Goal: Check status: Check status

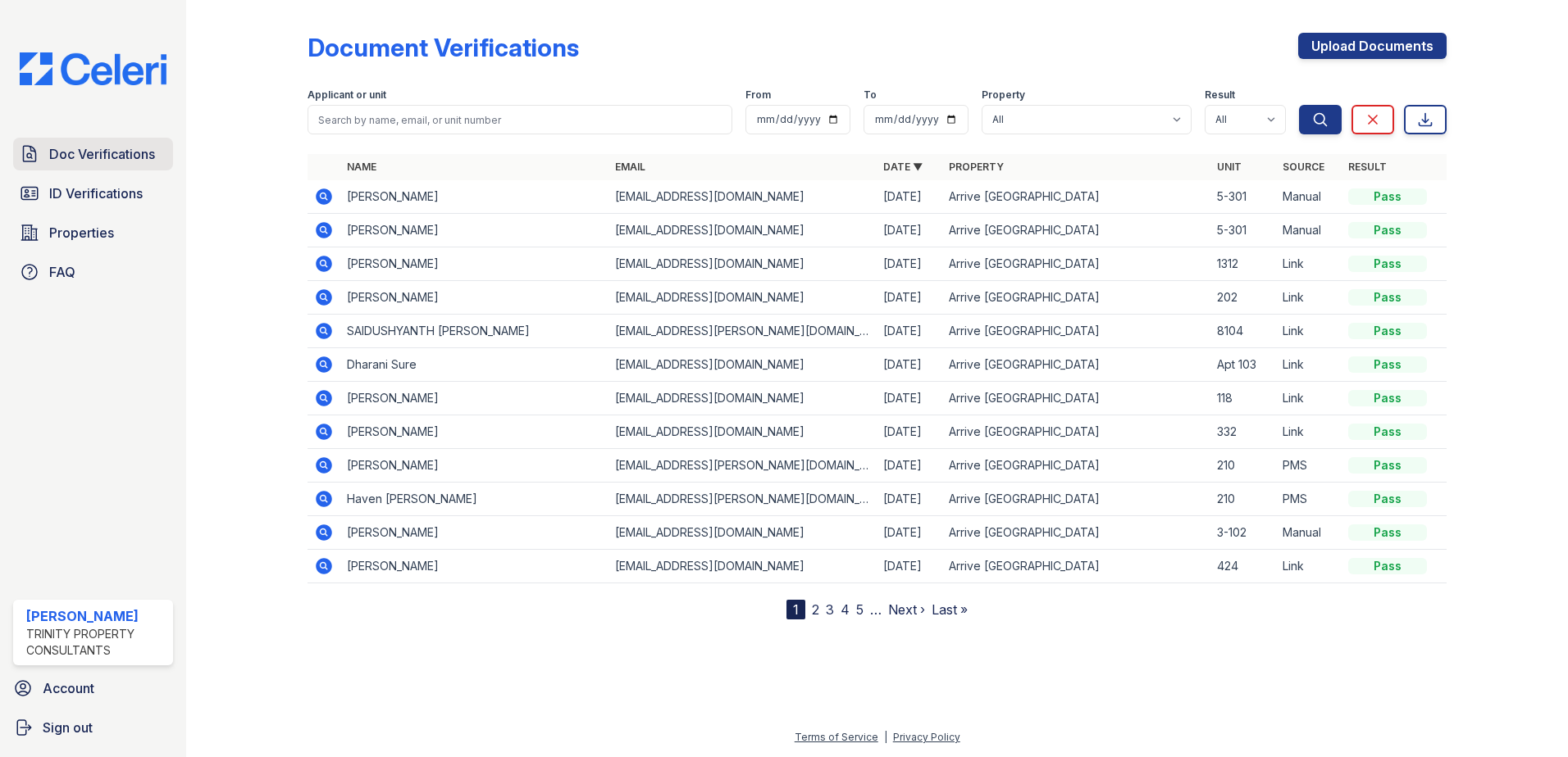
click at [46, 149] on link "Doc Verifications" at bounding box center [92, 154] width 160 height 33
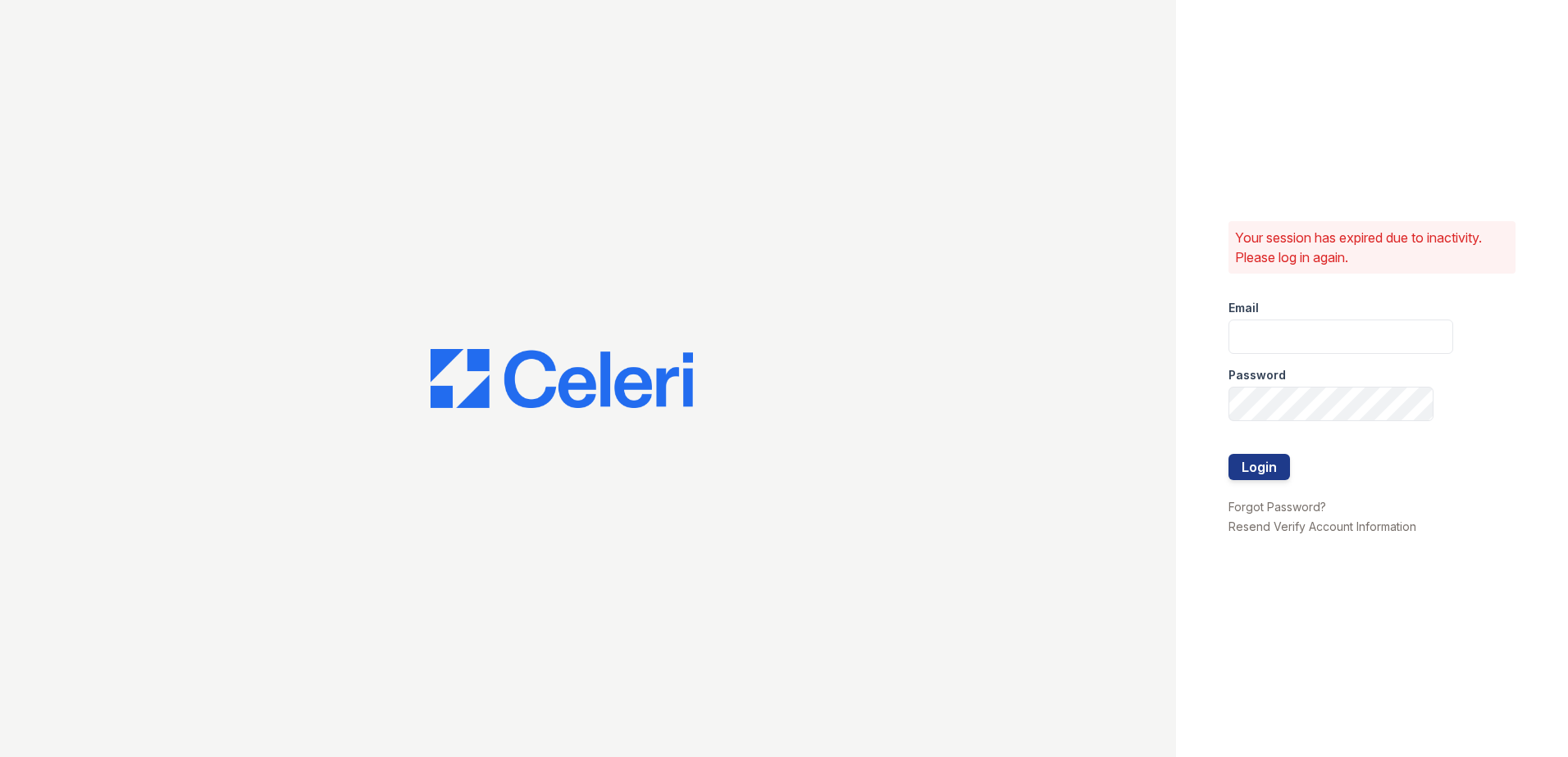
type input "CCarbonell@trinity-pm.com"
click at [1280, 474] on button "Login" at bounding box center [1259, 467] width 61 height 26
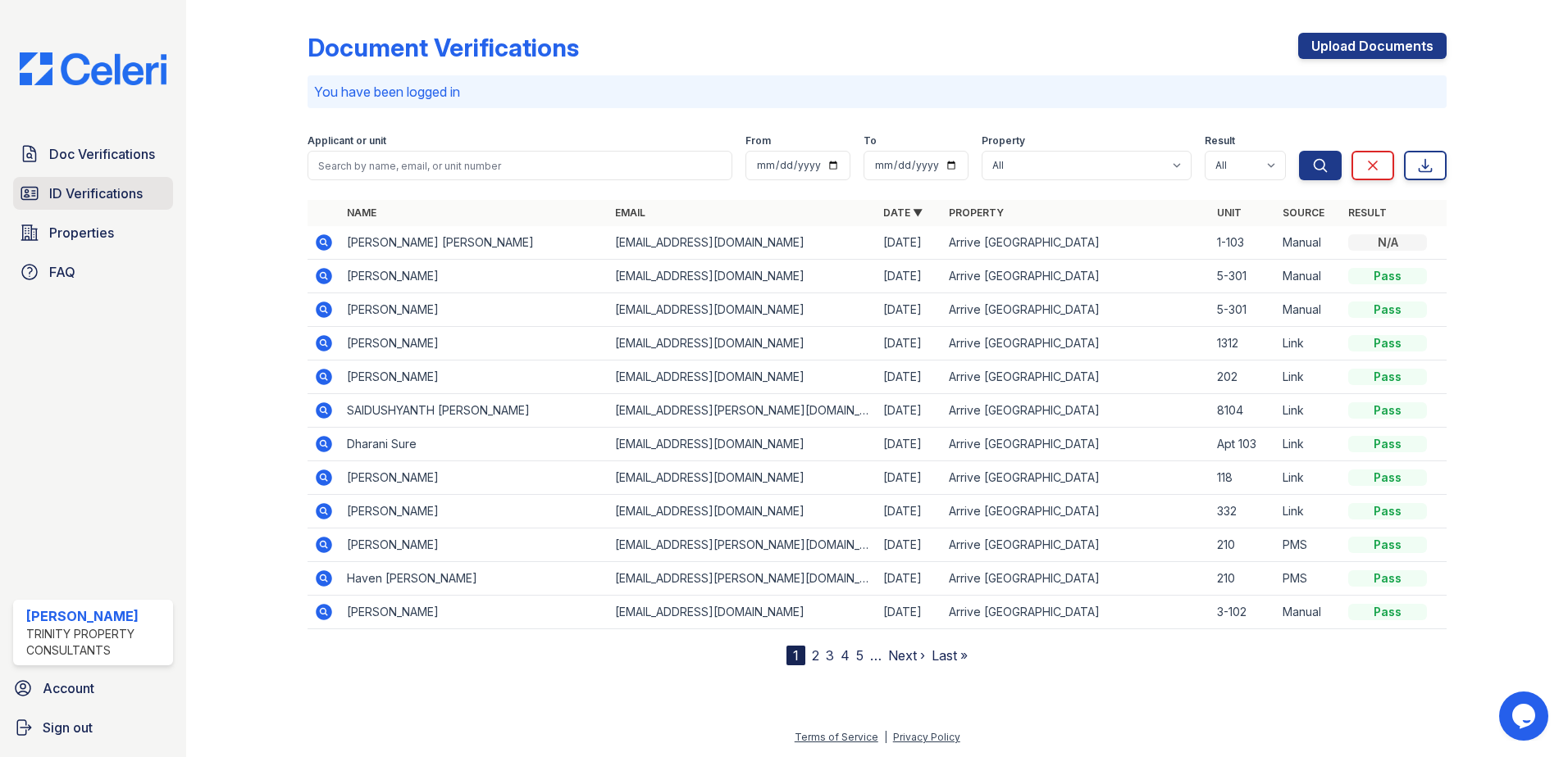
click at [53, 189] on span "ID Verifications" at bounding box center [95, 193] width 93 height 20
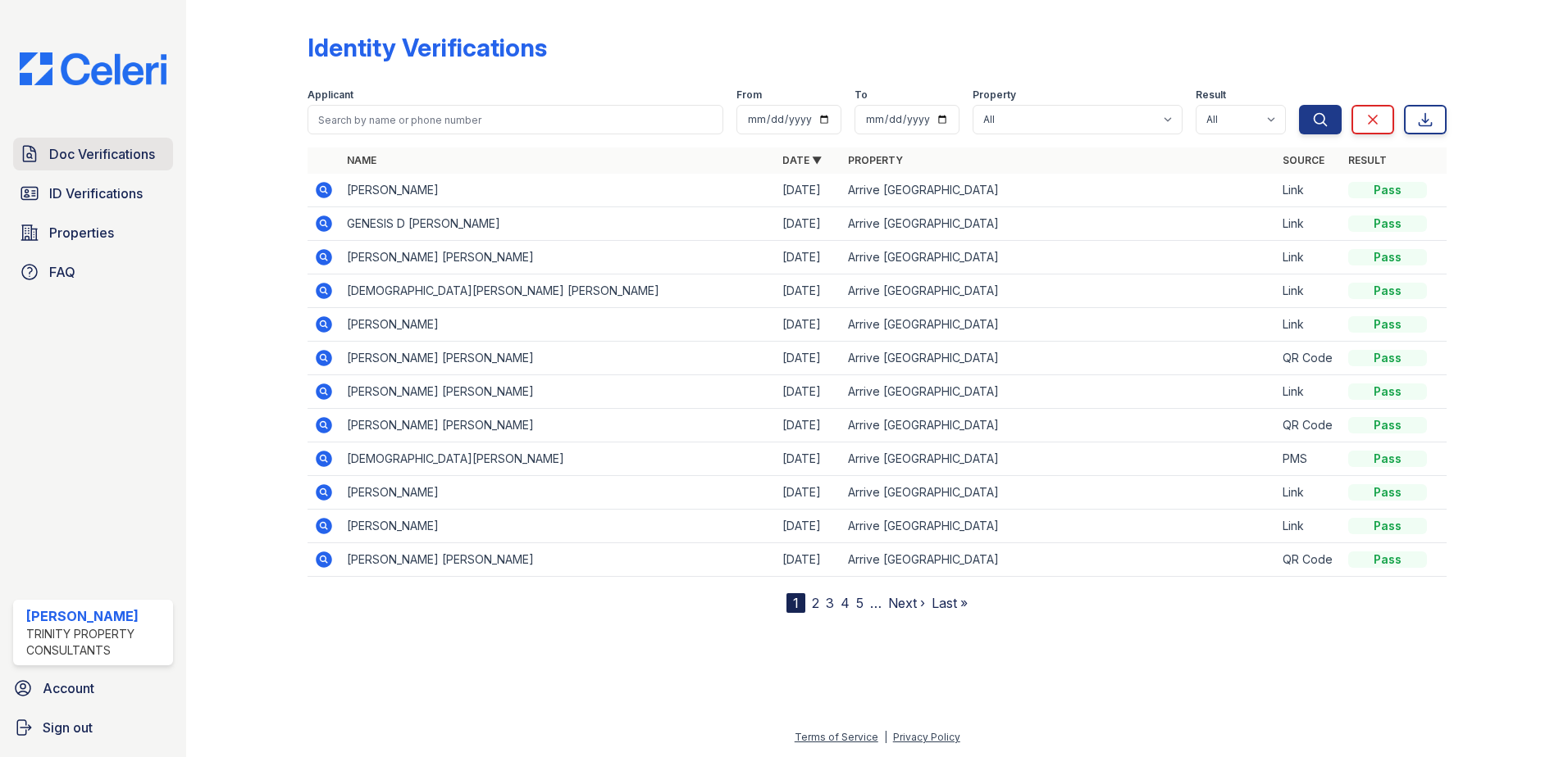
click at [103, 162] on span "Doc Verifications" at bounding box center [101, 153] width 106 height 20
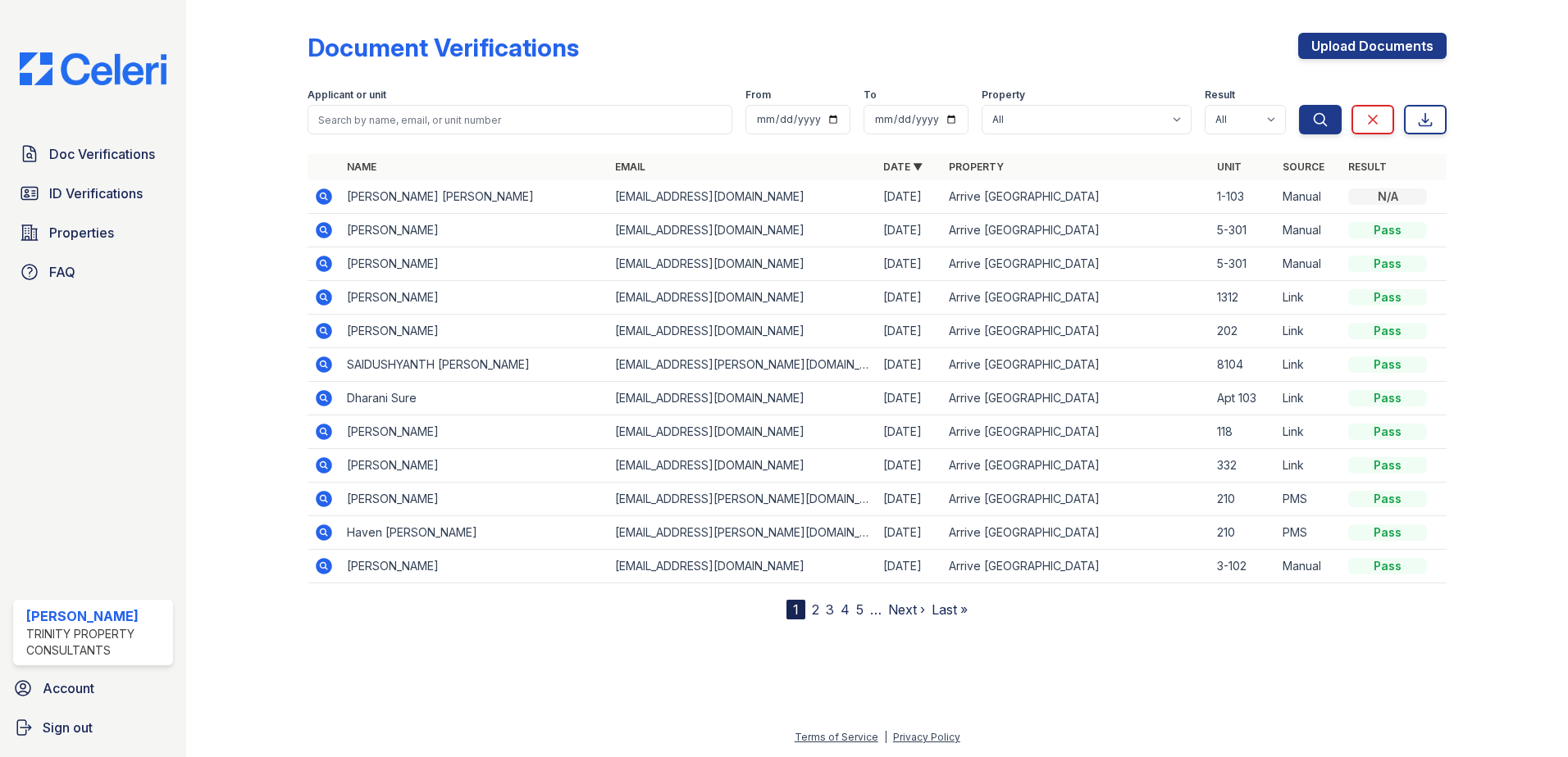
click at [317, 194] on icon at bounding box center [324, 196] width 17 height 17
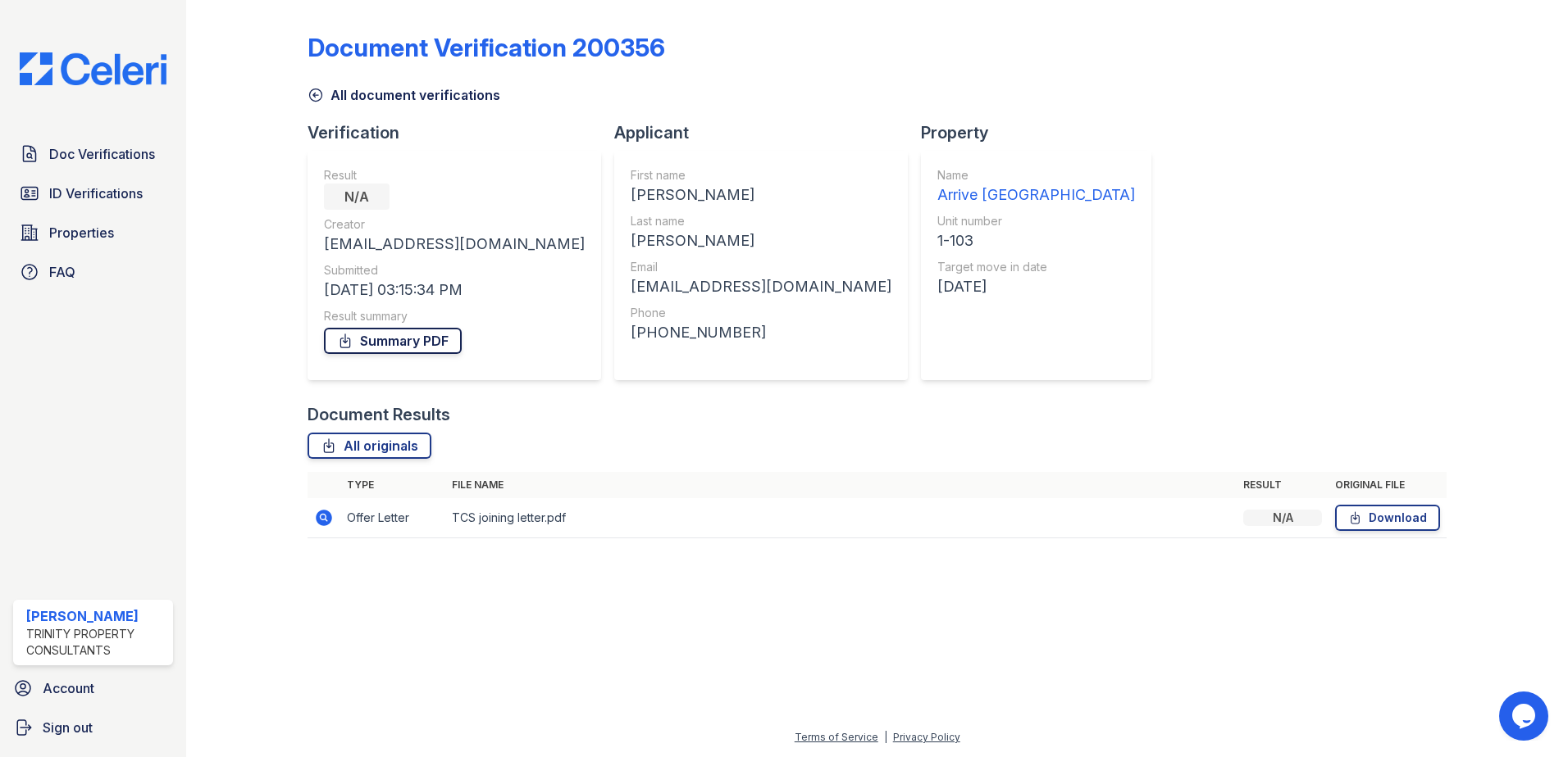
click at [413, 338] on link "Summary PDF" at bounding box center [393, 341] width 138 height 26
click at [75, 147] on span "Doc Verifications" at bounding box center [101, 153] width 106 height 20
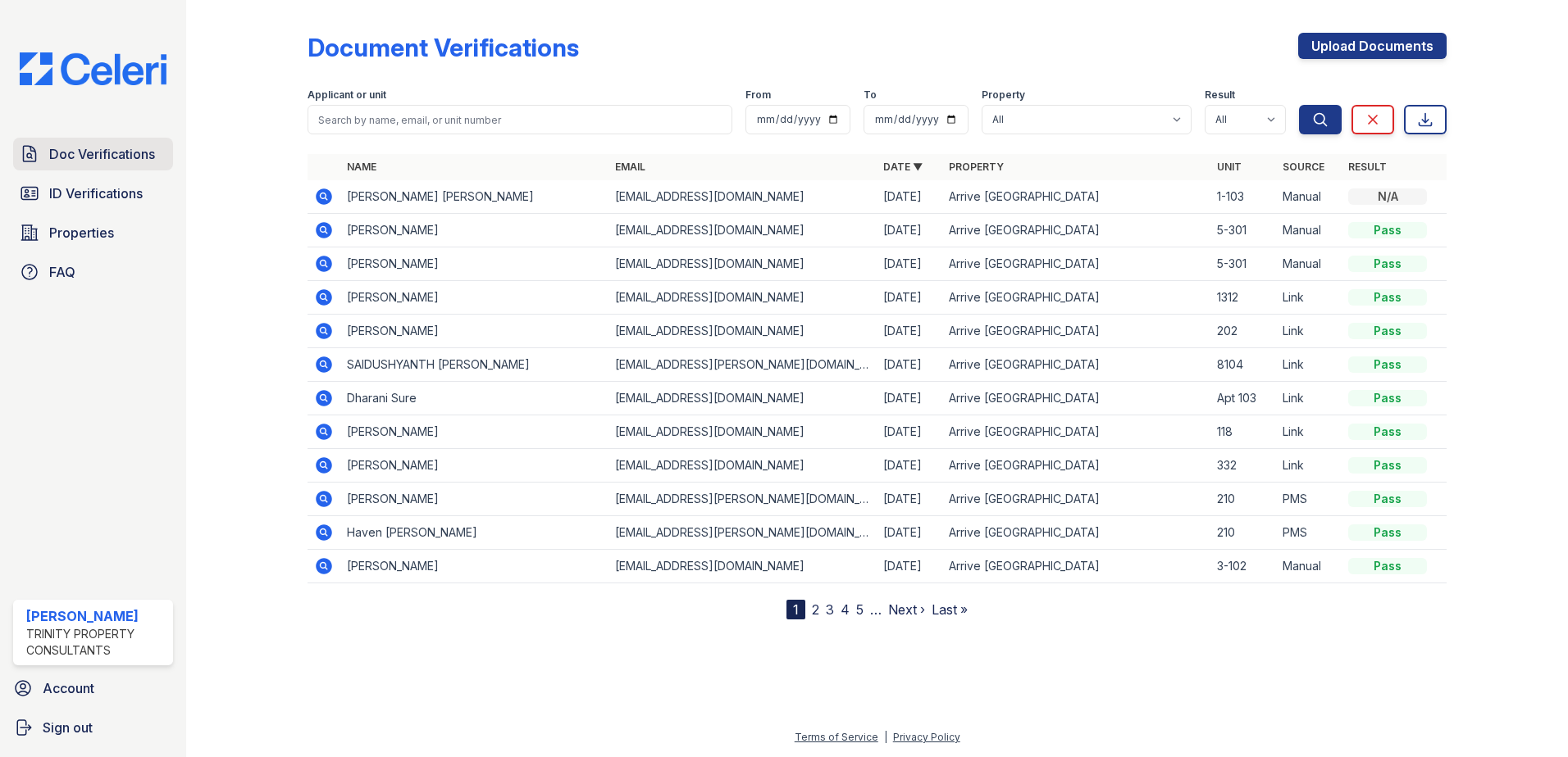
click at [92, 143] on link "Doc Verifications" at bounding box center [92, 154] width 160 height 33
click at [92, 150] on span "Doc Verifications" at bounding box center [101, 153] width 106 height 20
click at [33, 159] on icon at bounding box center [30, 153] width 20 height 20
click at [814, 610] on link "2" at bounding box center [815, 610] width 7 height 17
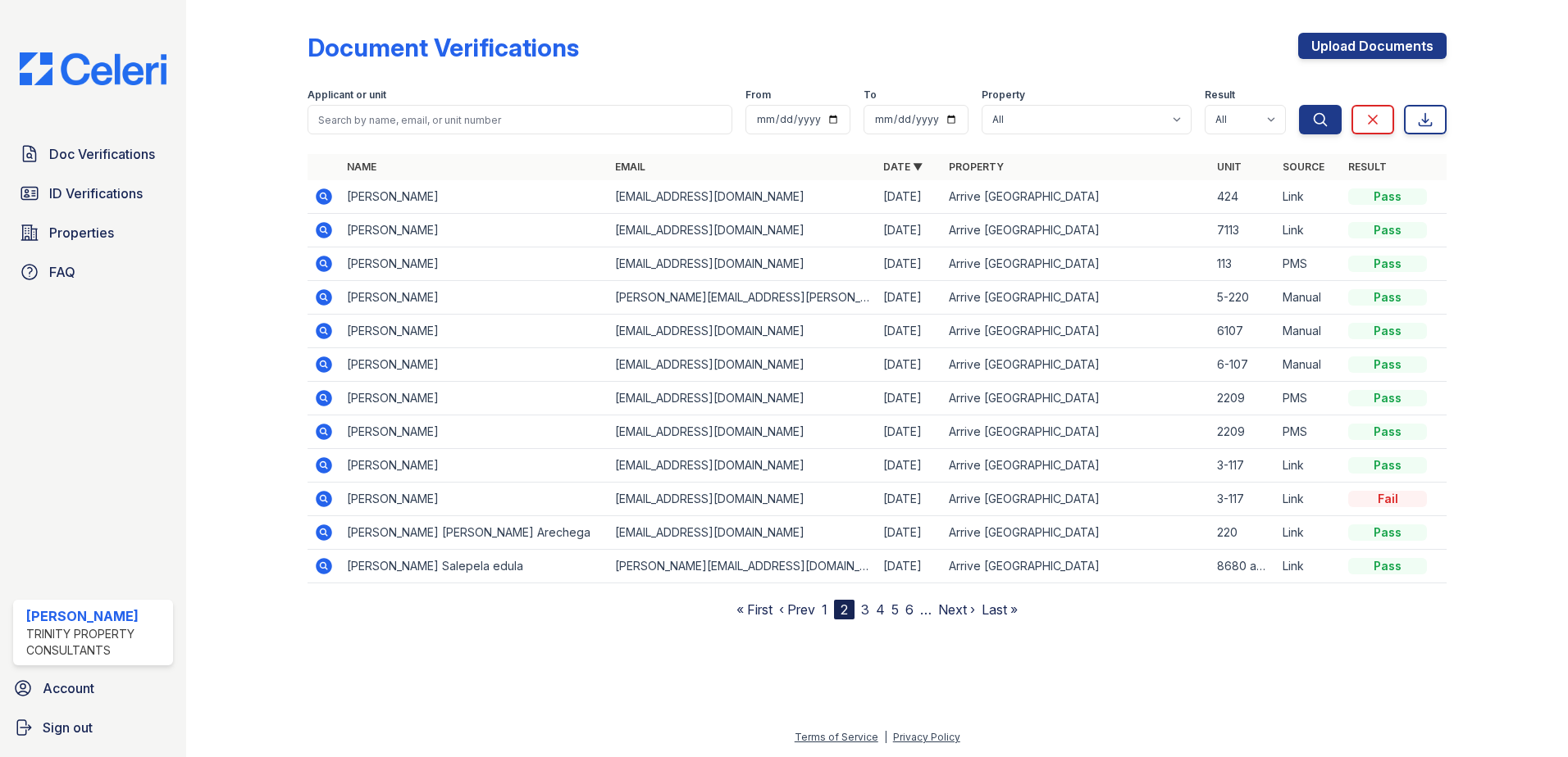
click at [872, 613] on nav "« First ‹ Prev 1 2 3 4 5 6 … Next › Last »" at bounding box center [877, 610] width 281 height 20
click at [864, 616] on link "3" at bounding box center [865, 610] width 8 height 17
click at [818, 609] on link "1" at bounding box center [817, 610] width 6 height 17
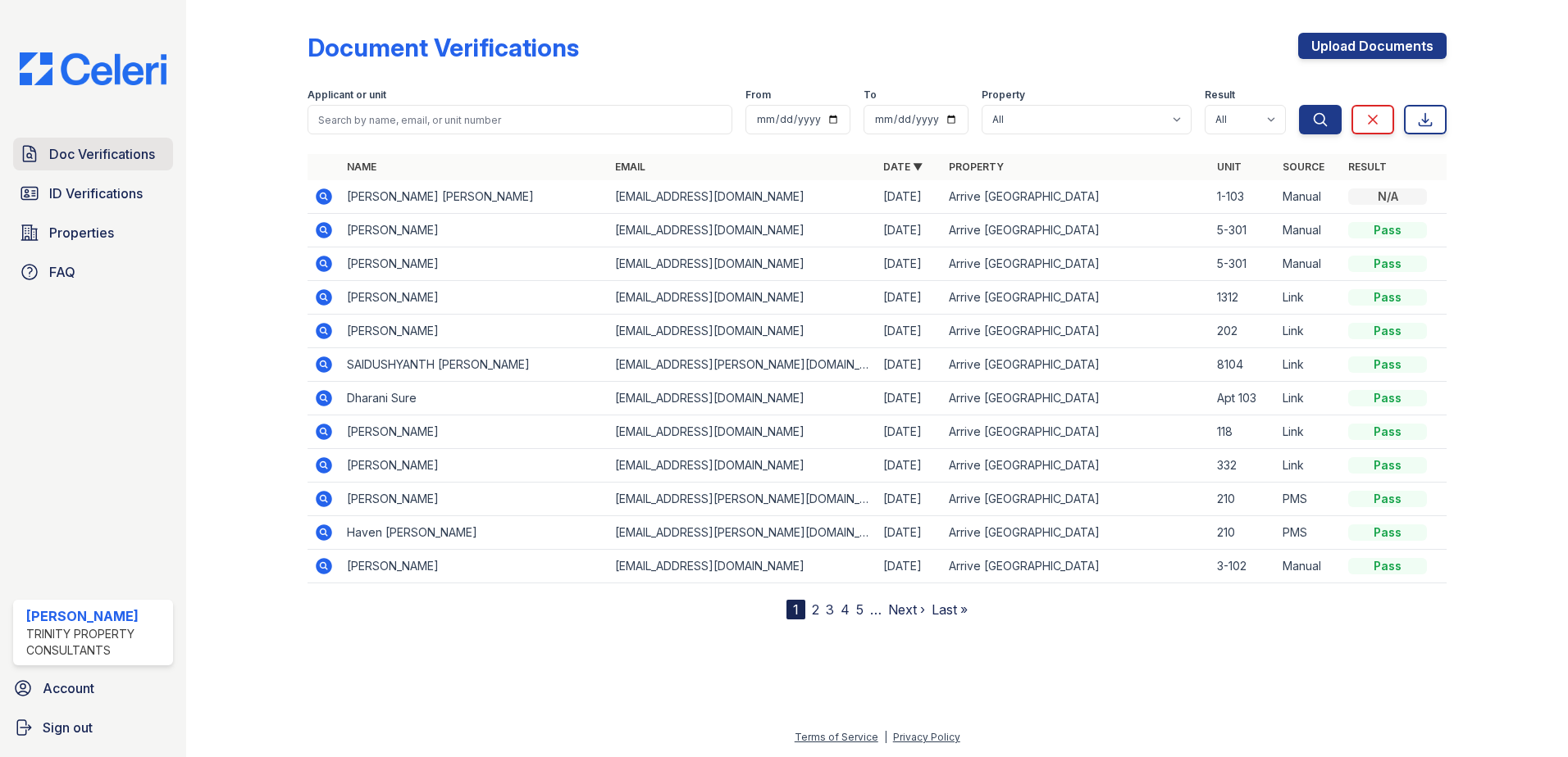
click at [112, 158] on span "Doc Verifications" at bounding box center [101, 153] width 106 height 20
click at [88, 188] on span "ID Verifications" at bounding box center [95, 193] width 93 height 20
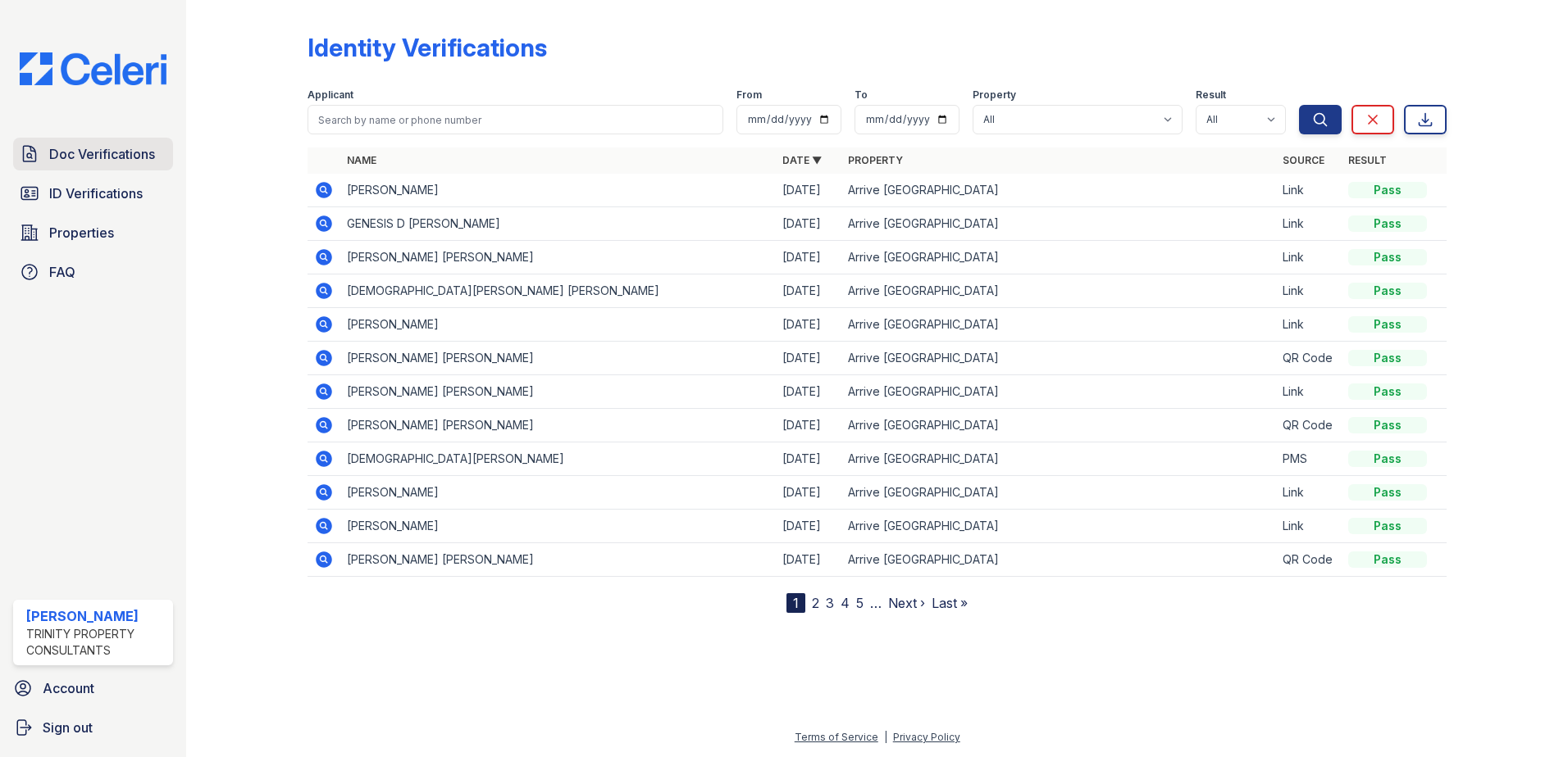
click at [88, 149] on span "Doc Verifications" at bounding box center [101, 153] width 106 height 20
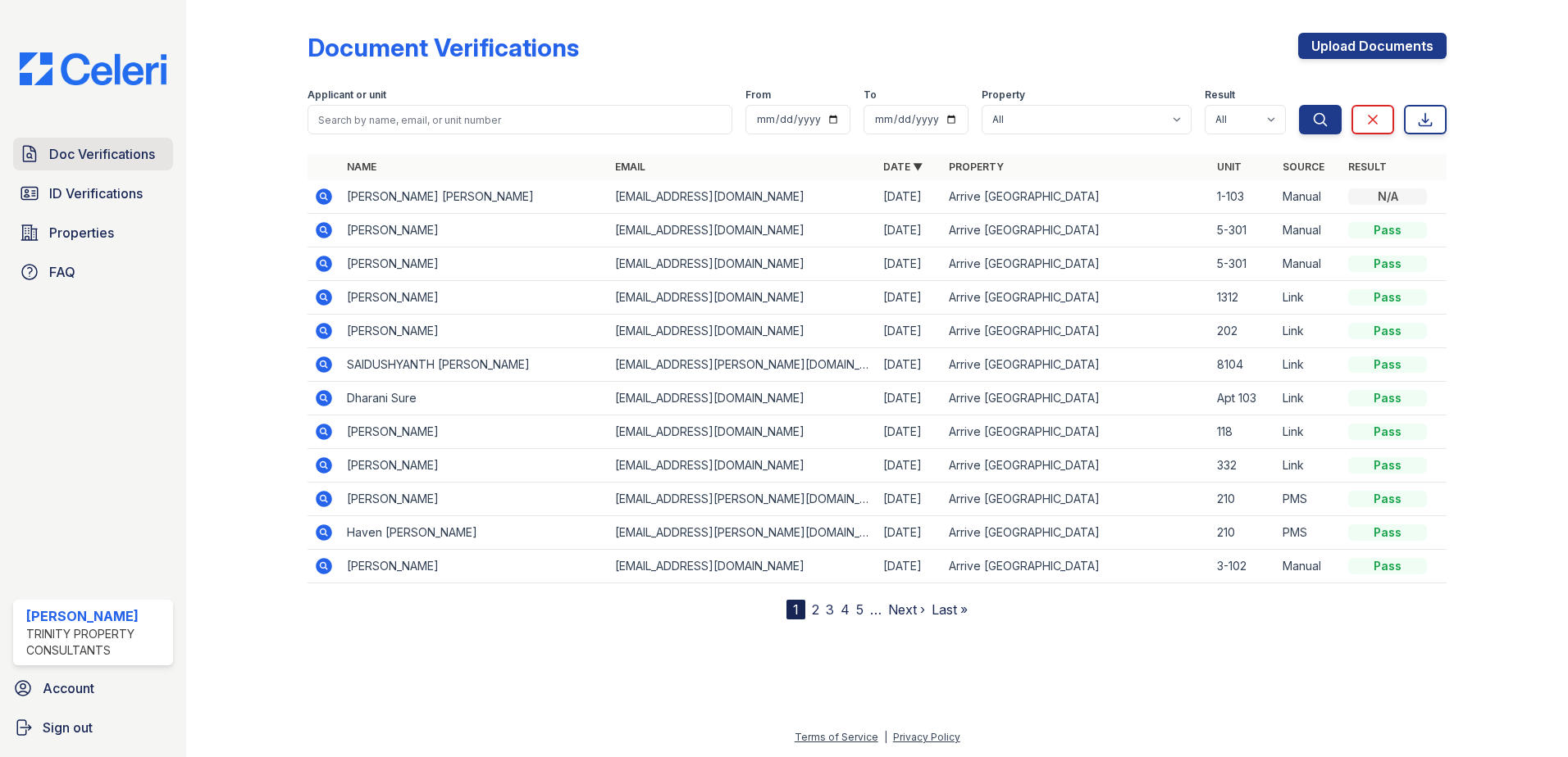
click at [127, 147] on span "Doc Verifications" at bounding box center [101, 153] width 106 height 20
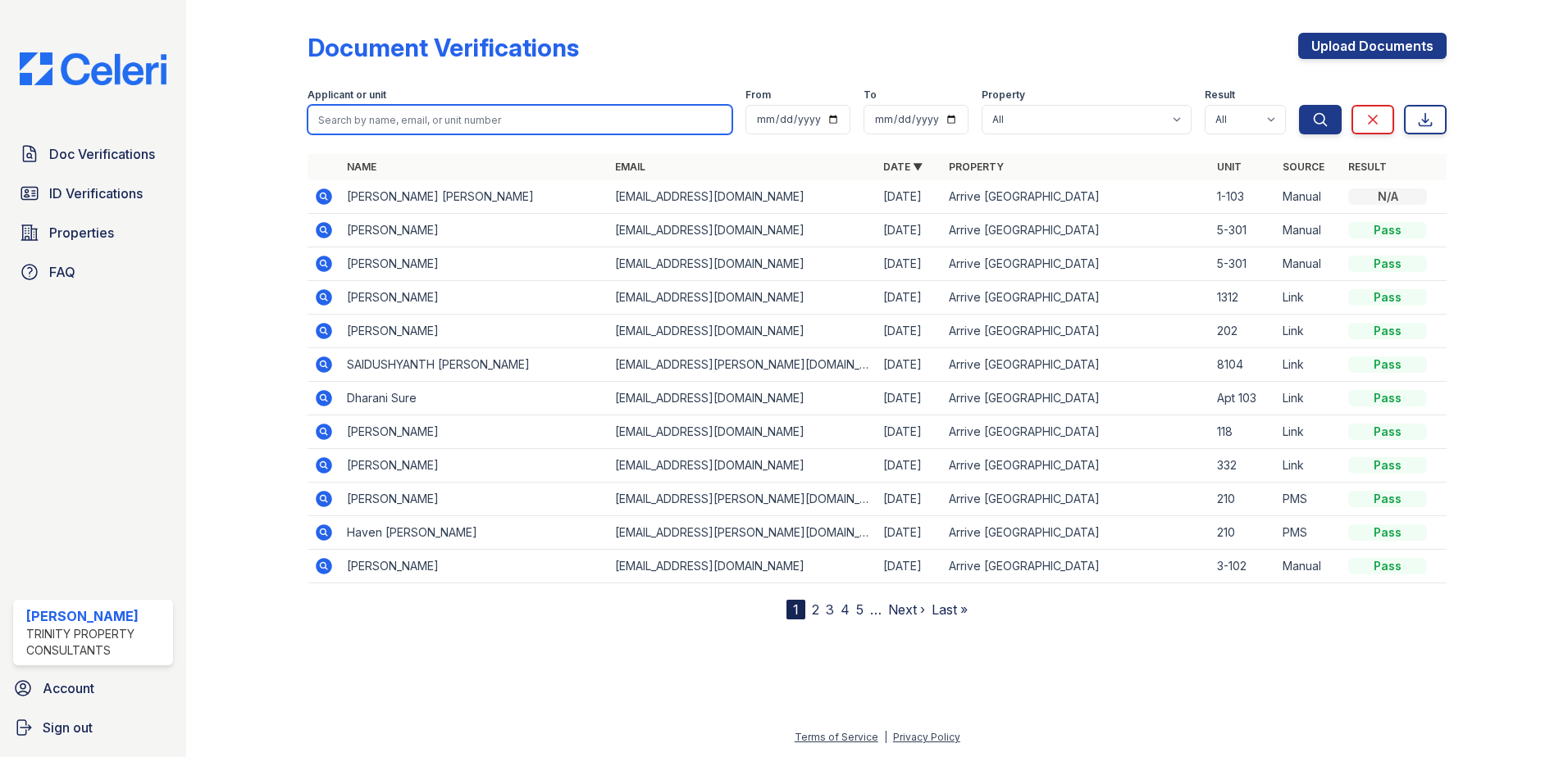
click at [377, 120] on input "search" at bounding box center [519, 119] width 425 height 30
type input "pan"
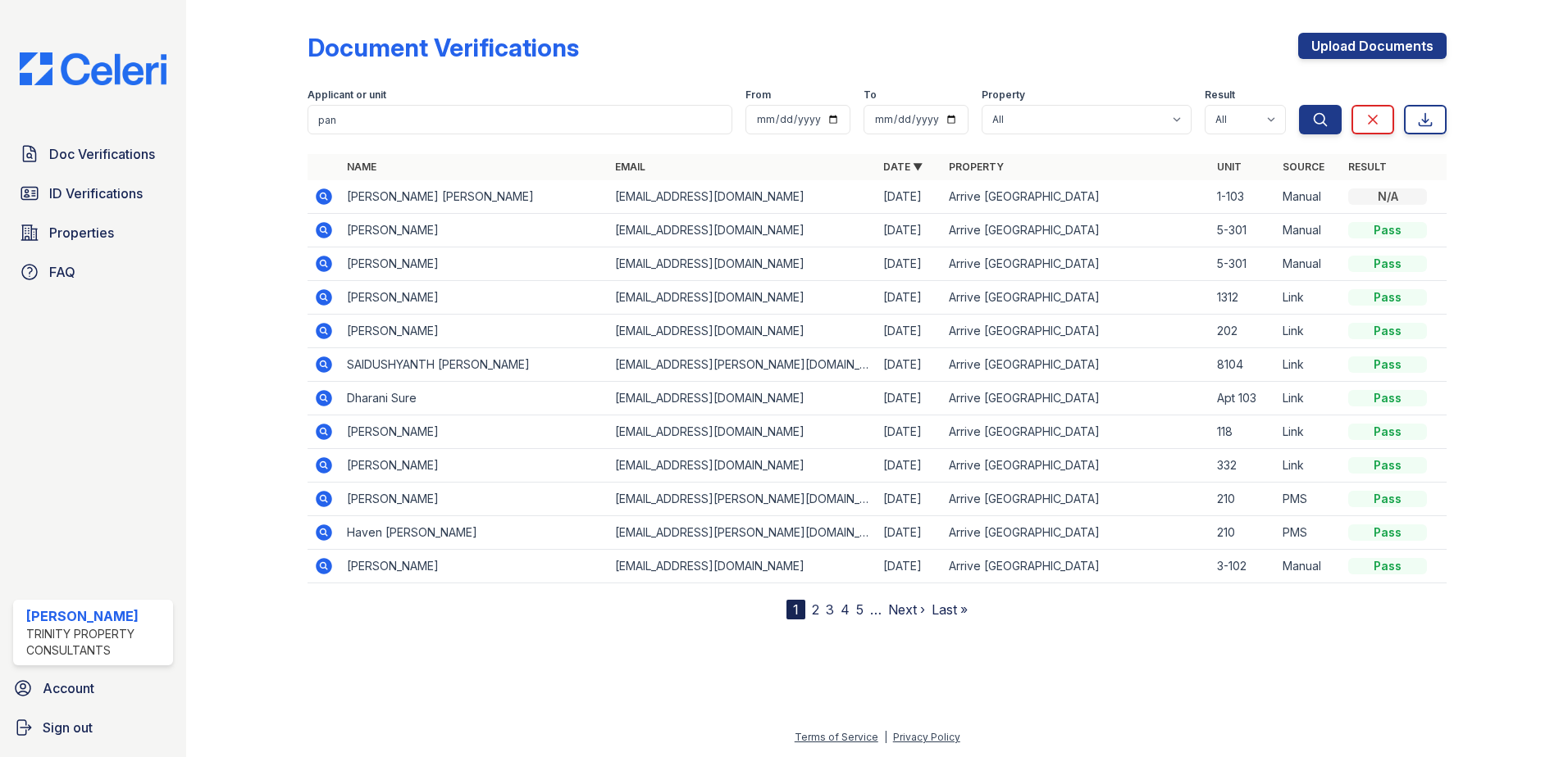
click at [327, 430] on icon at bounding box center [324, 432] width 17 height 17
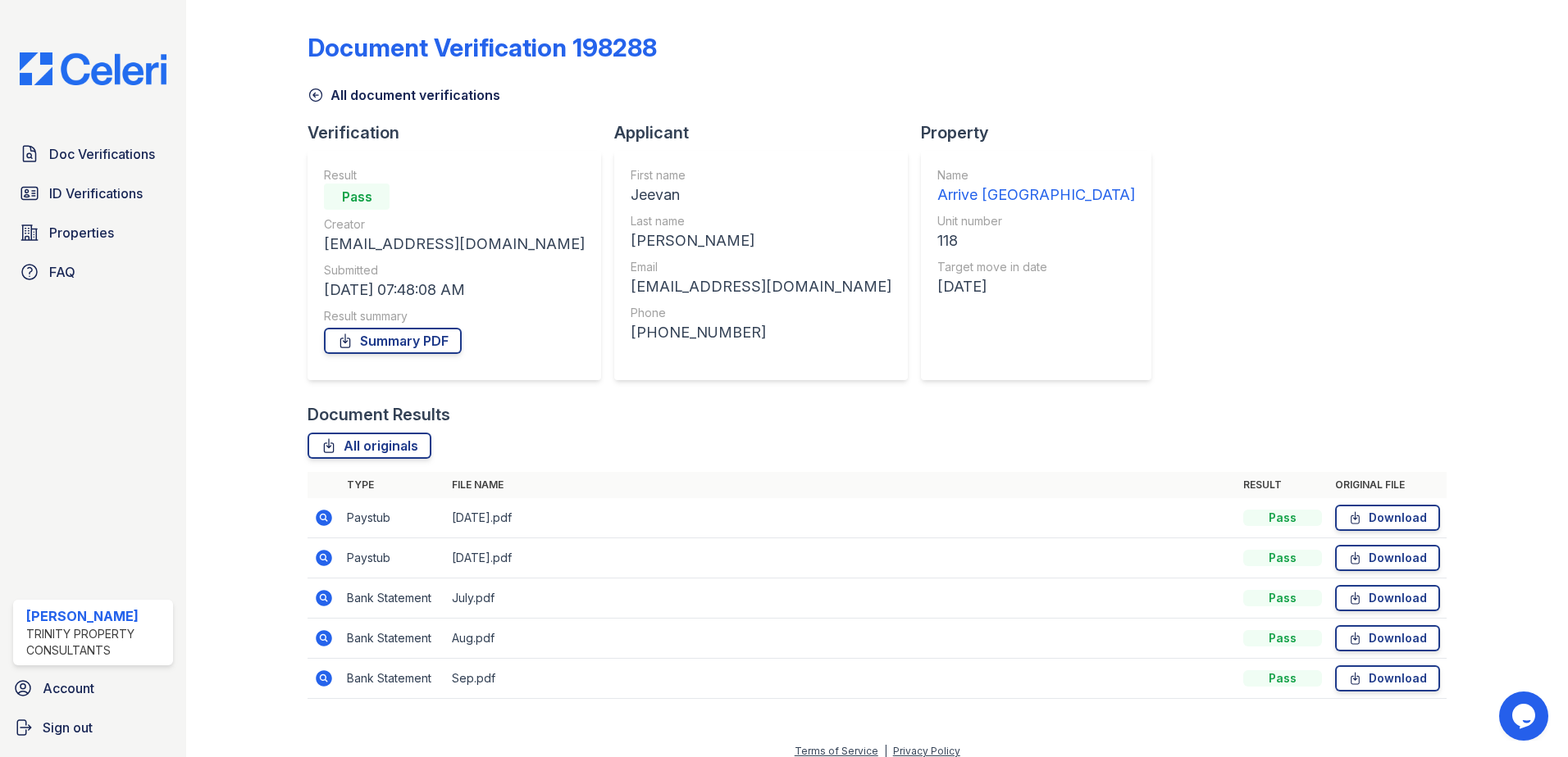
click at [418, 324] on div "Result summary" at bounding box center [454, 316] width 261 height 17
click at [414, 337] on link "Summary PDF" at bounding box center [393, 341] width 138 height 26
click at [72, 196] on span "ID Verifications" at bounding box center [95, 193] width 93 height 20
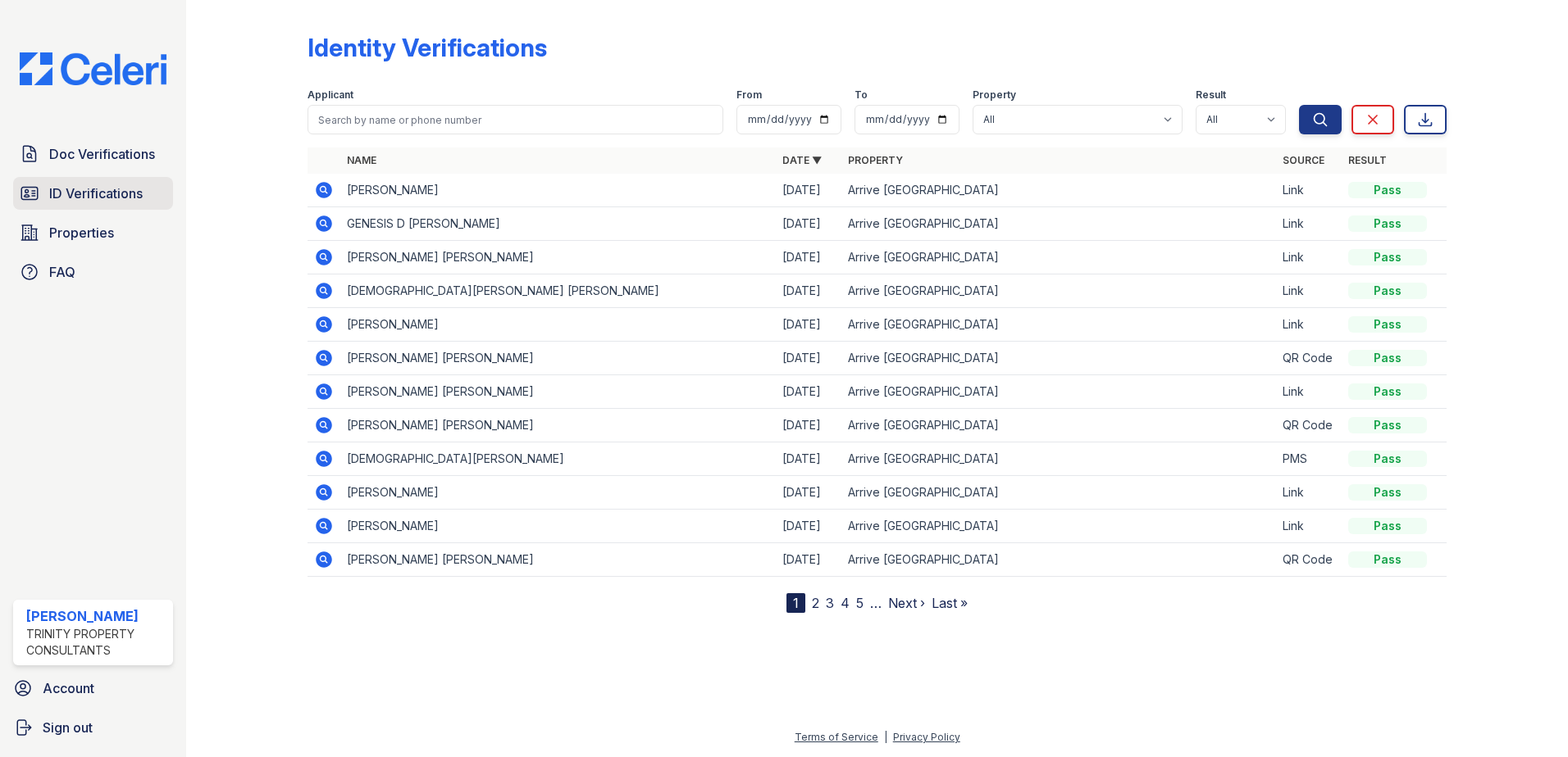
click at [73, 193] on span "ID Verifications" at bounding box center [95, 193] width 93 height 20
click at [812, 602] on link "2" at bounding box center [815, 603] width 7 height 17
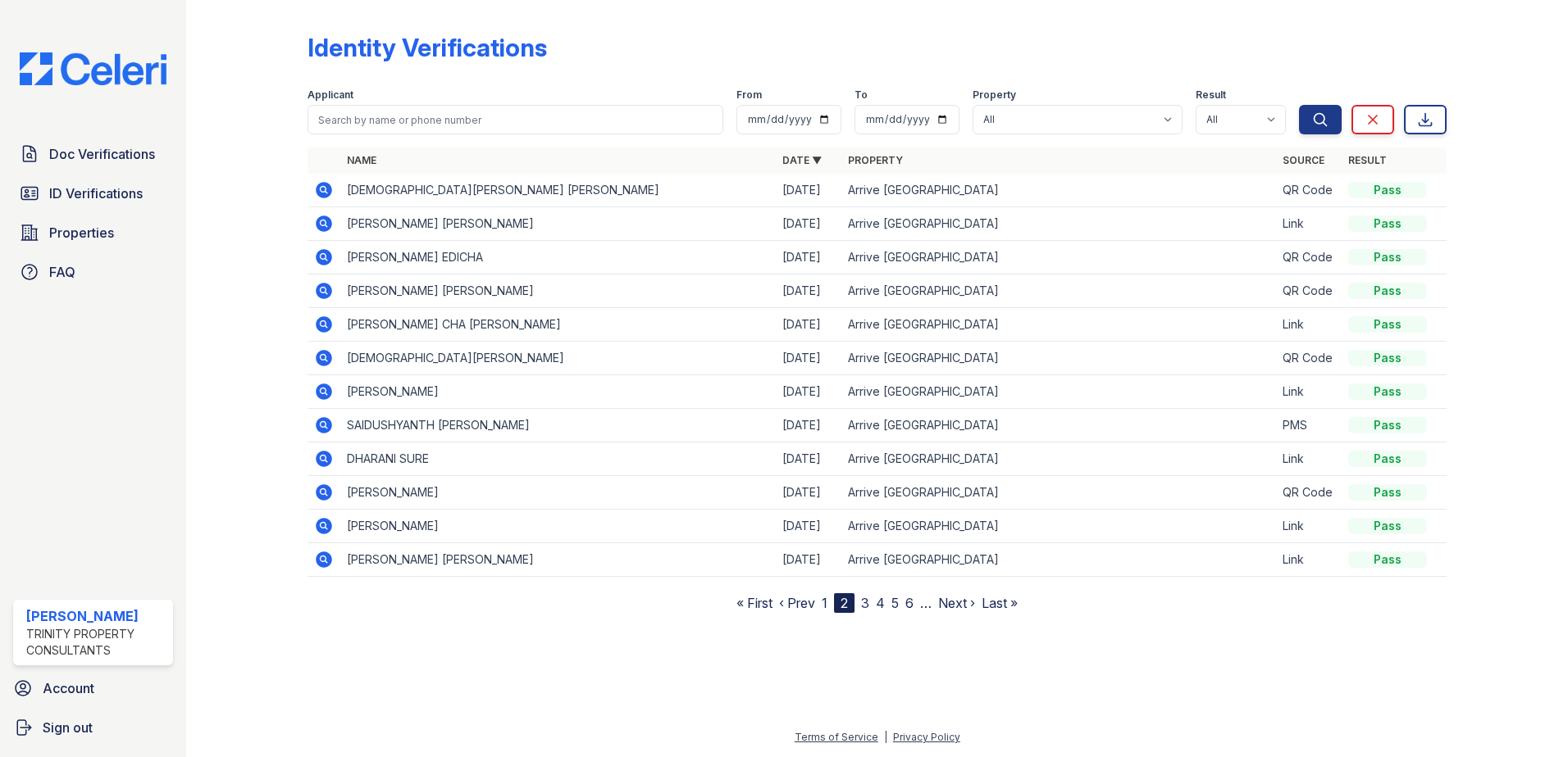
click at [867, 604] on link "3" at bounding box center [865, 603] width 8 height 17
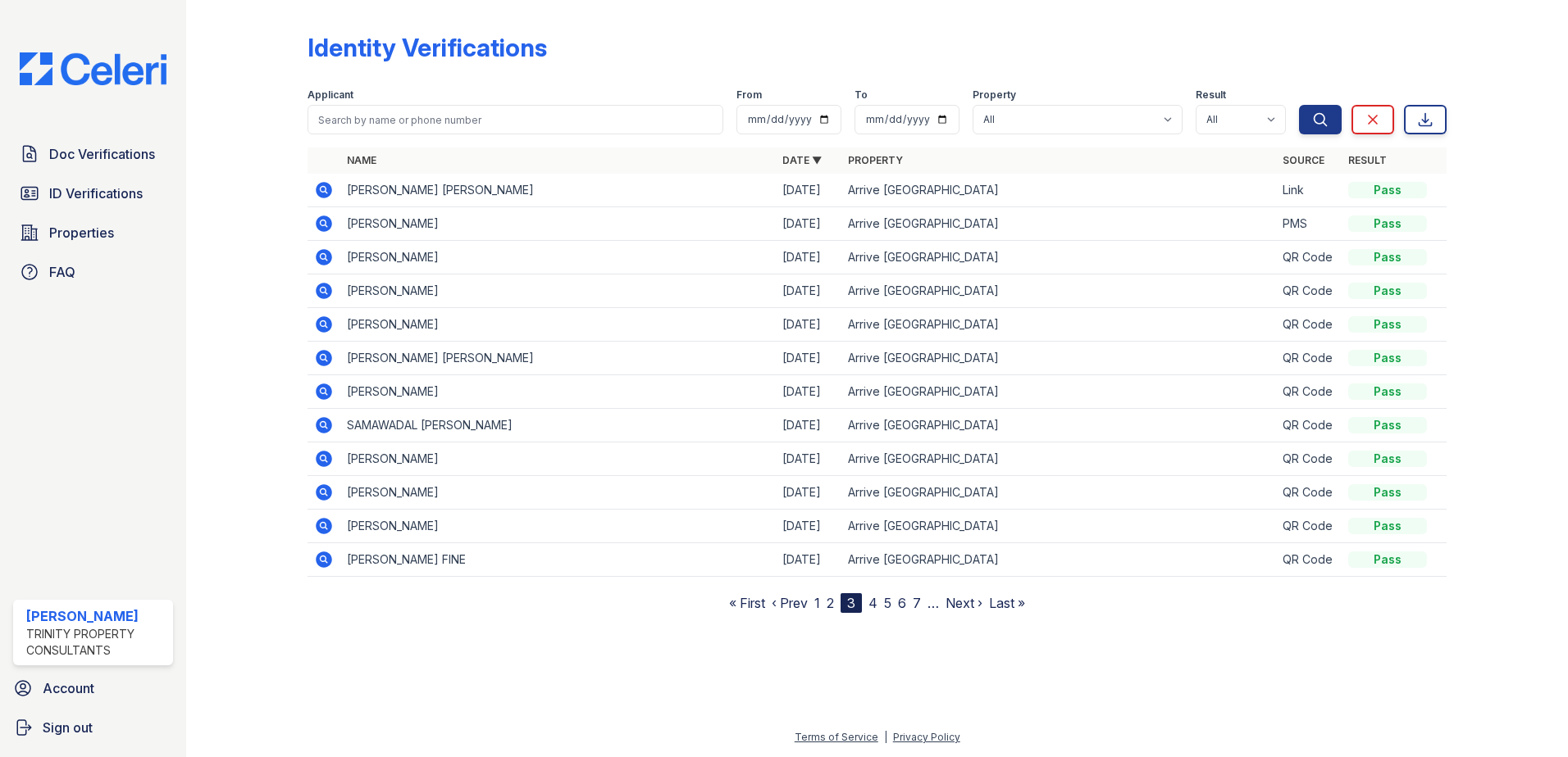
click at [325, 194] on icon at bounding box center [324, 190] width 17 height 17
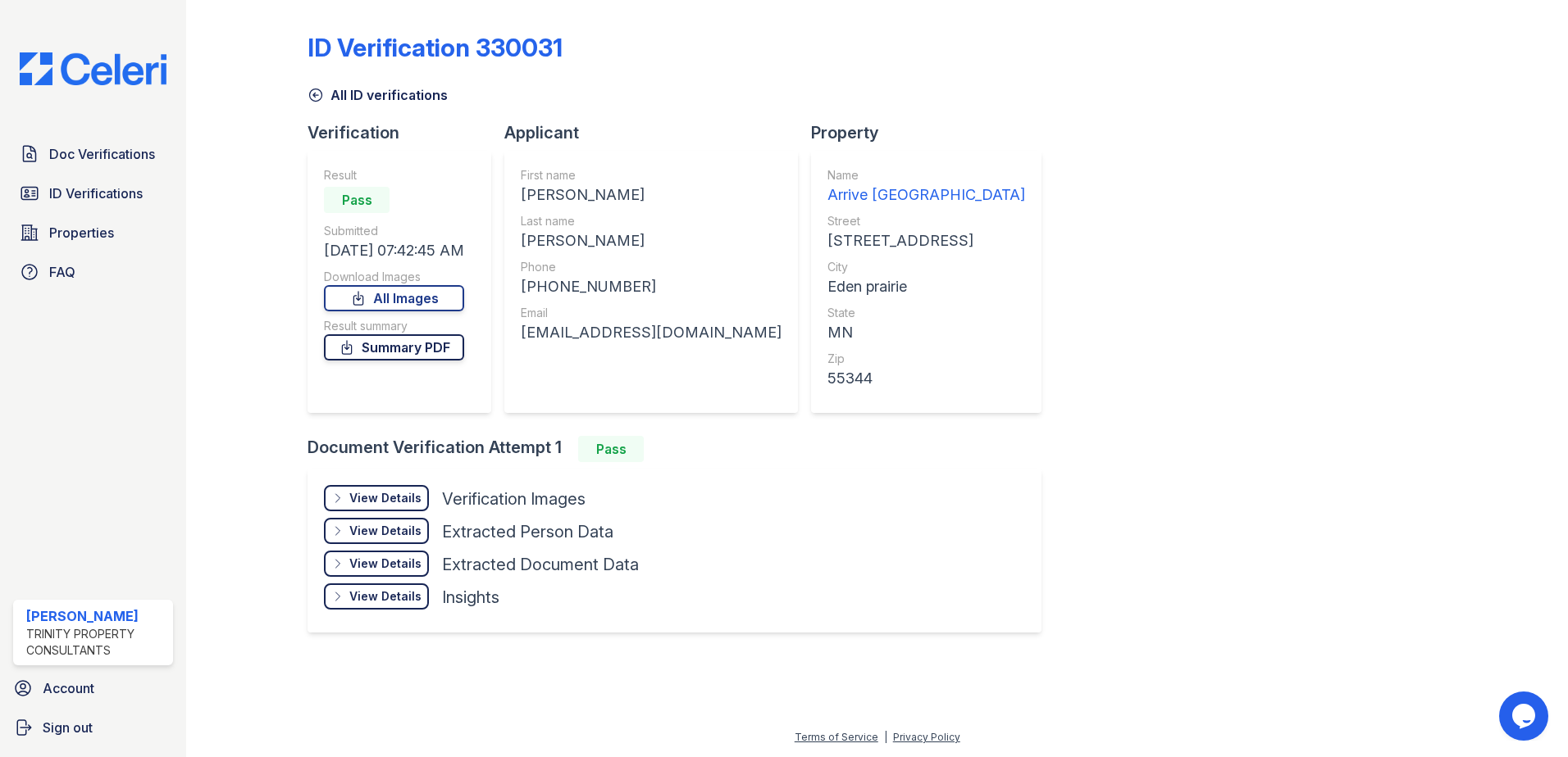
click at [427, 358] on link "Summary PDF" at bounding box center [394, 347] width 140 height 26
click at [431, 343] on link "Summary PDF" at bounding box center [394, 347] width 140 height 26
click at [400, 292] on link "All Images" at bounding box center [394, 298] width 140 height 26
click at [435, 306] on link "All Images" at bounding box center [394, 298] width 140 height 26
